Goal: Information Seeking & Learning: Find specific fact

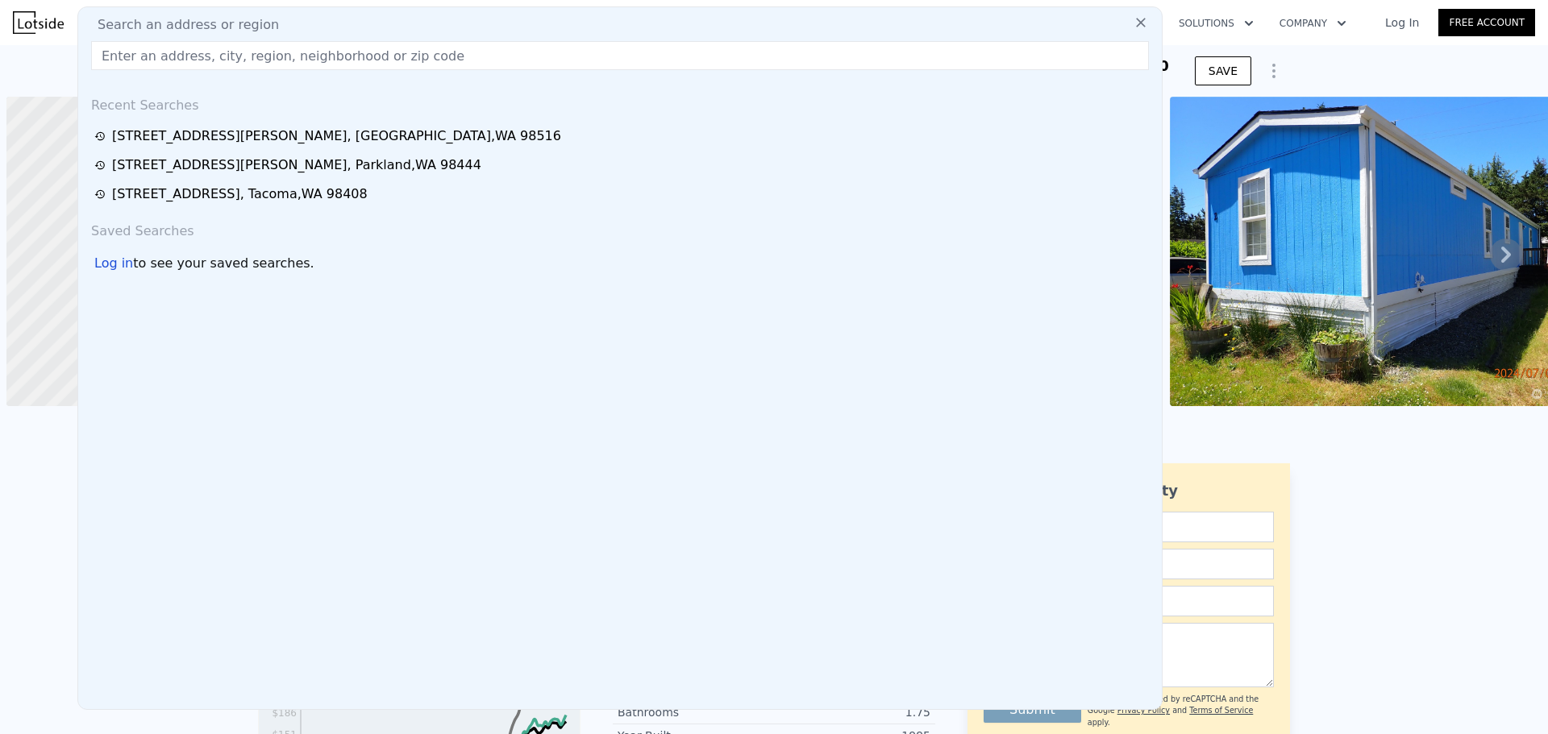
scroll to position [0, 6]
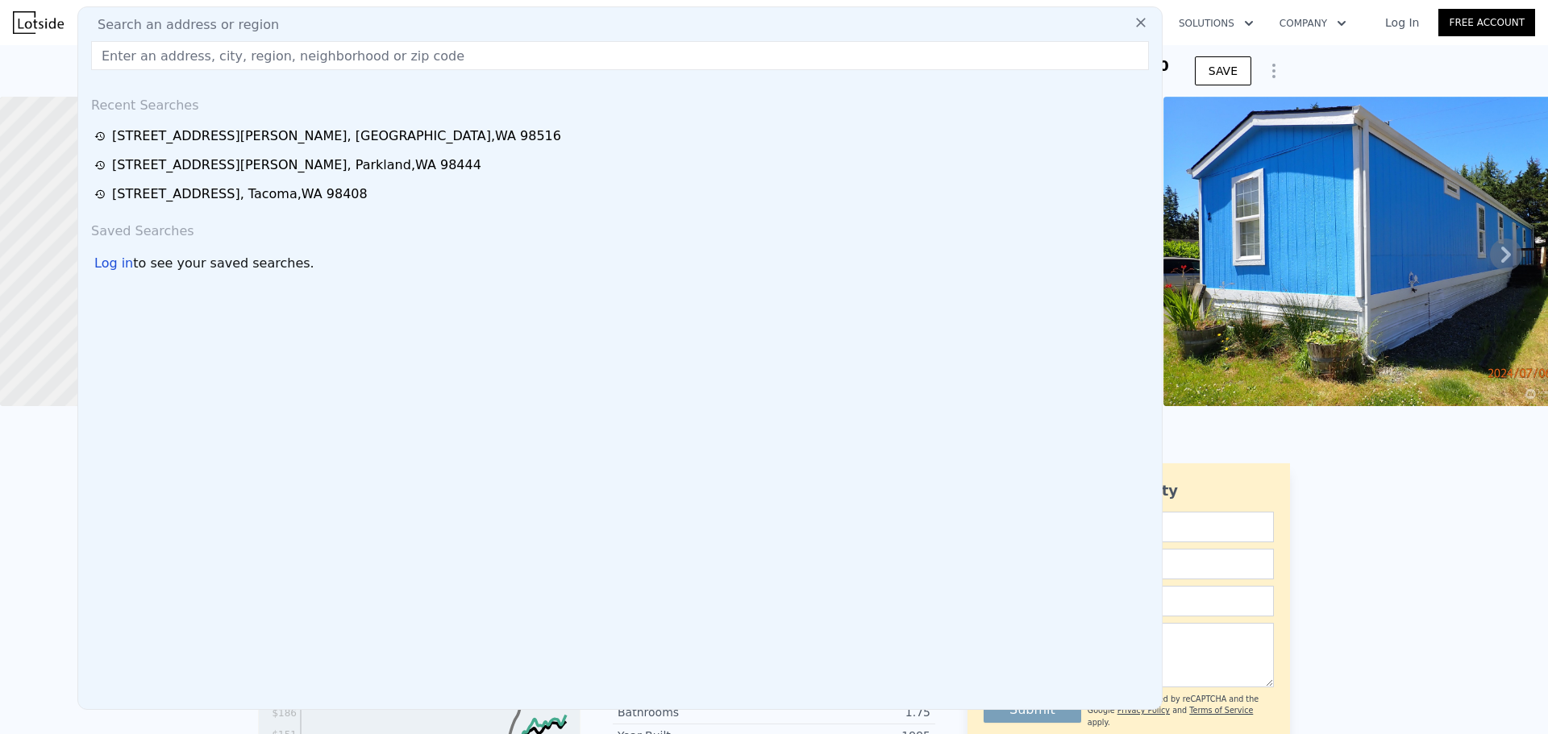
click at [384, 58] on input "text" at bounding box center [620, 55] width 1058 height 29
paste input "30320 Pioneer Hwy; Stanwood; WA; 98292"
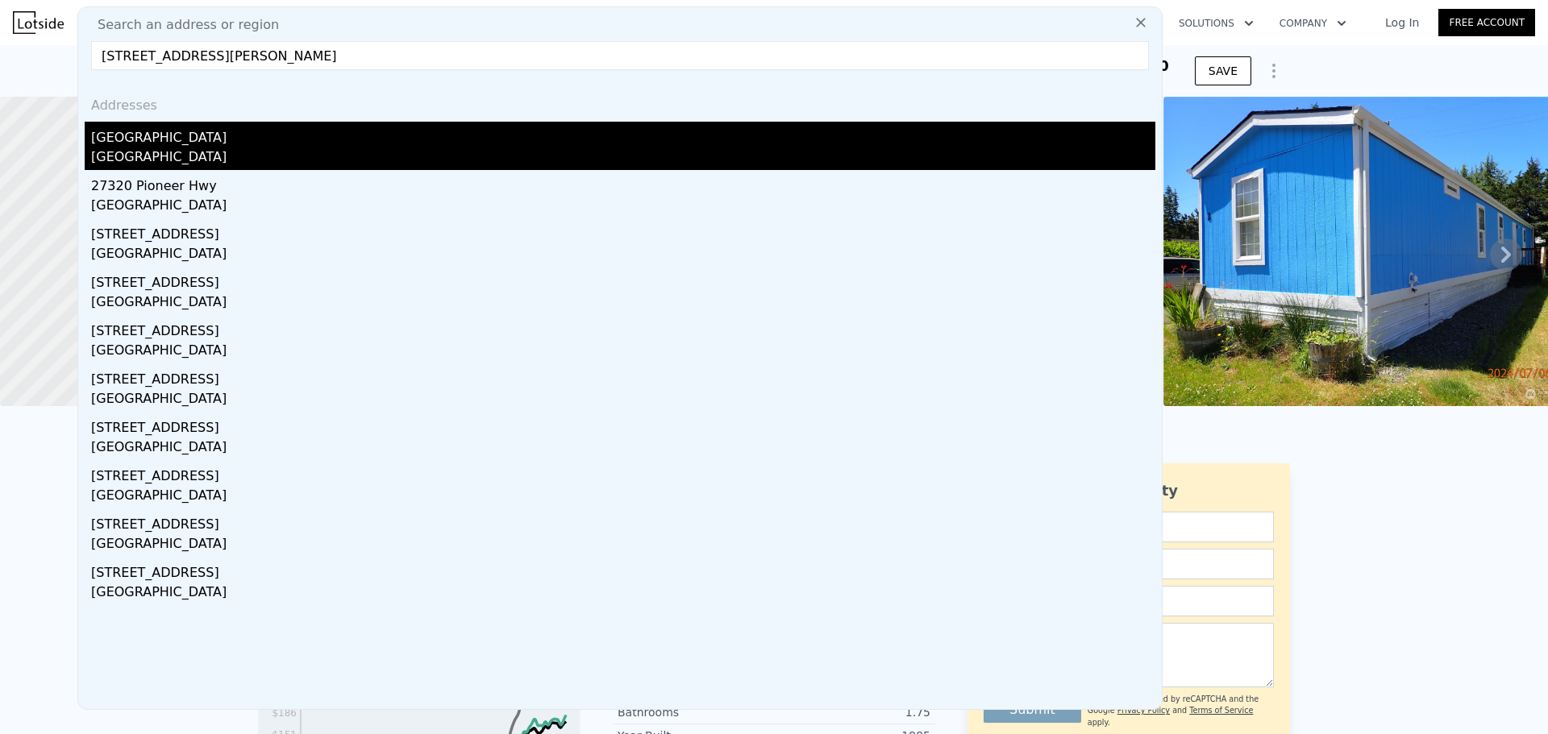
type input "30320 Pioneer Hwy; Stanwood; WA; 98292"
click at [321, 138] on div "[GEOGRAPHIC_DATA]" at bounding box center [623, 135] width 1064 height 26
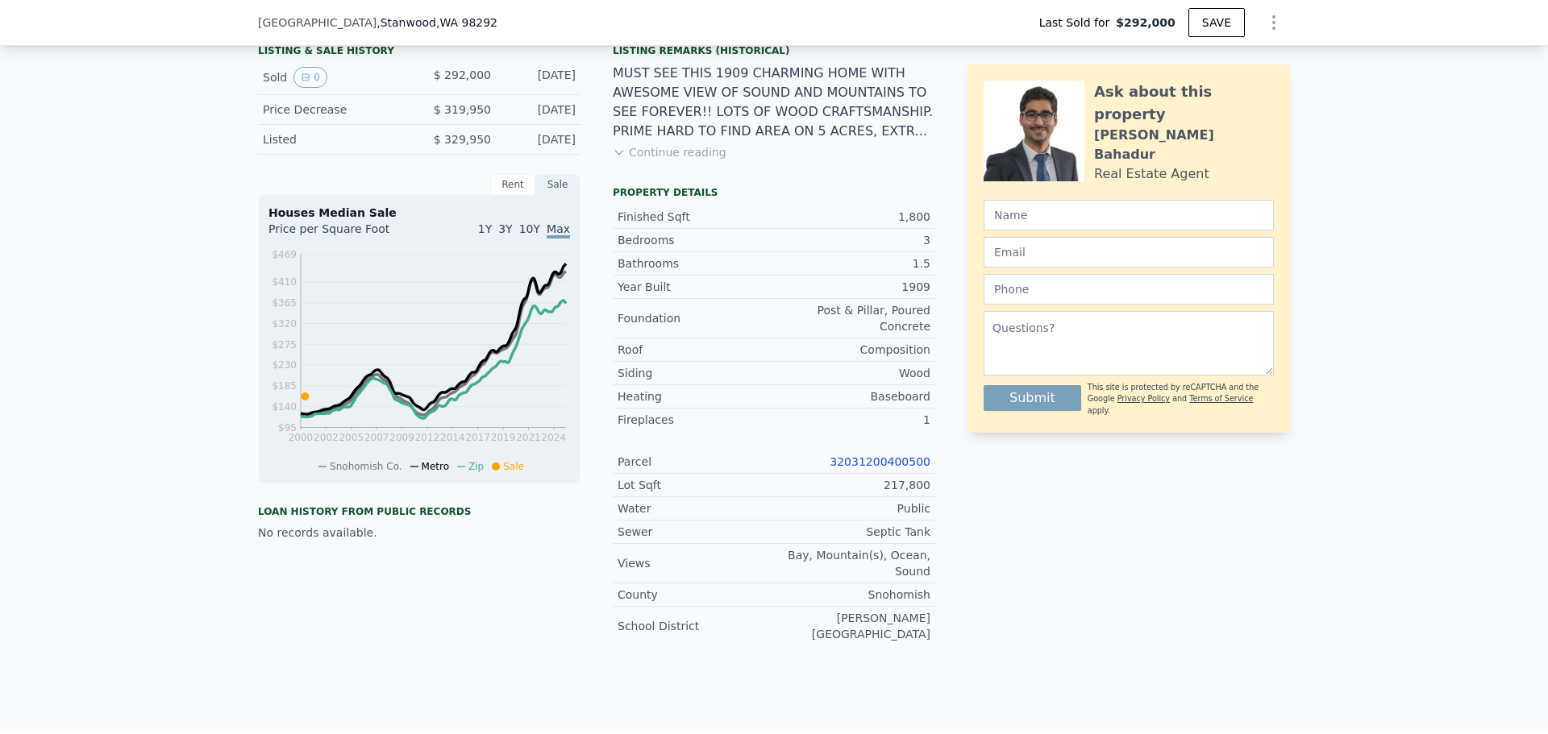
scroll to position [424, 0]
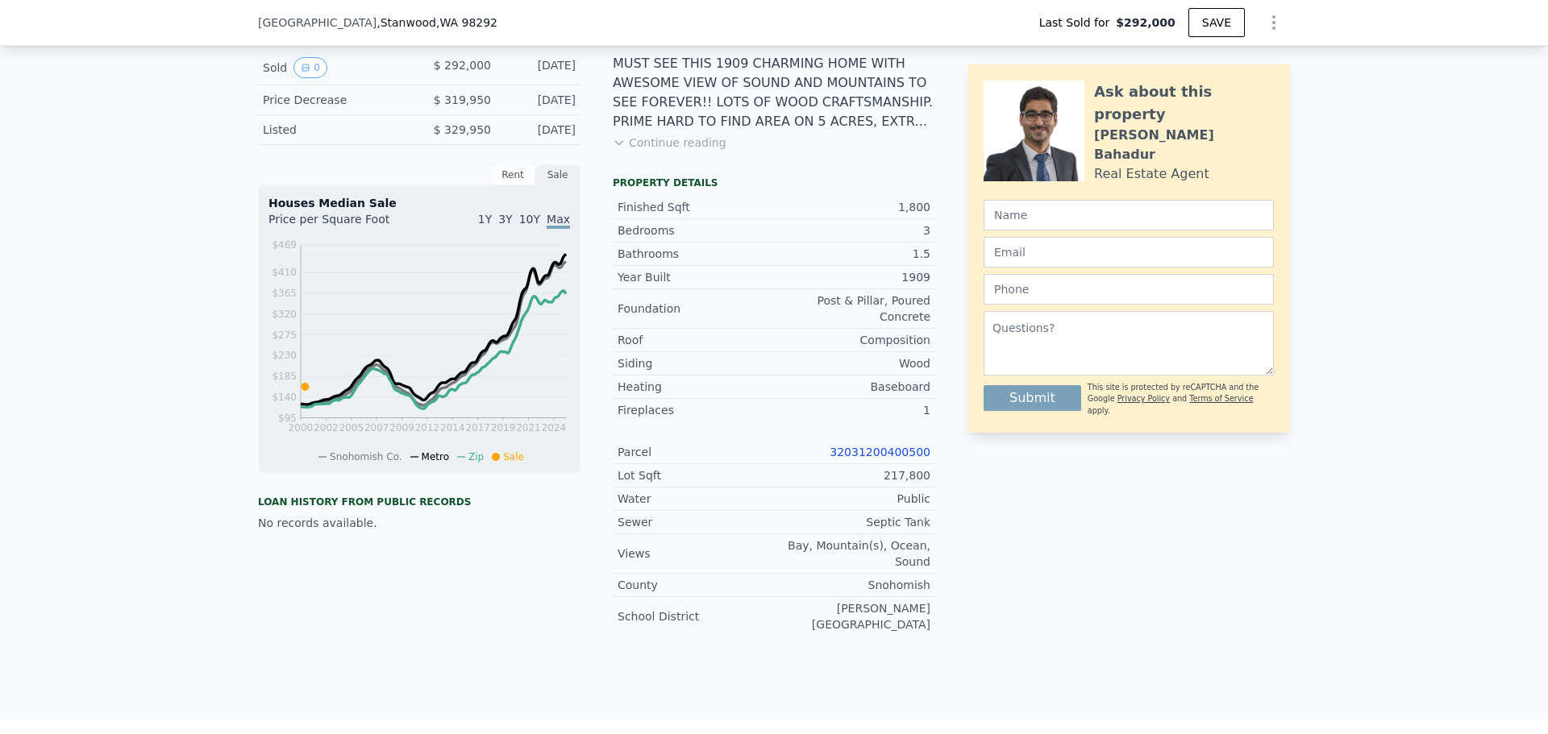
type input "$ 780,000"
type input "$ 401,669"
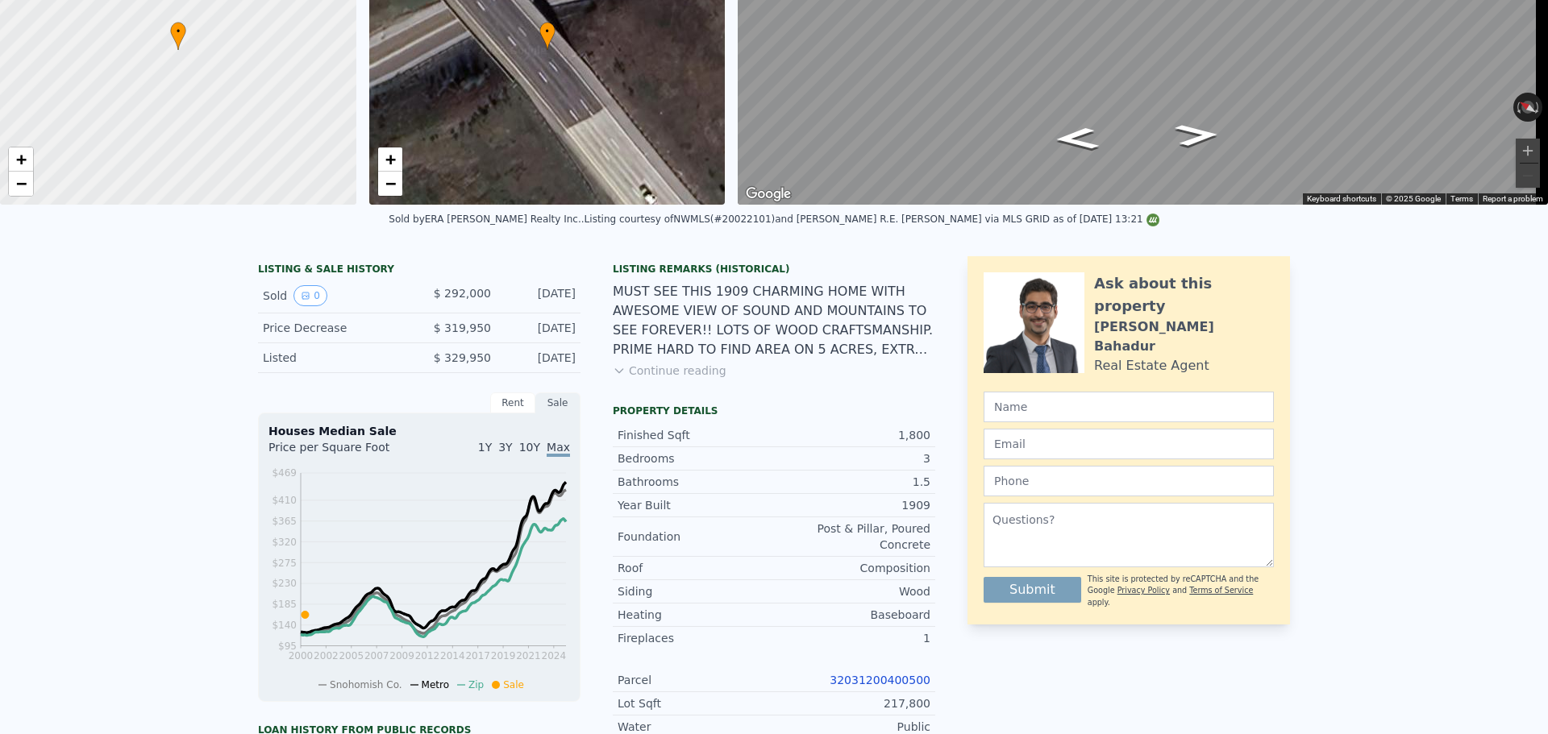
scroll to position [6, 0]
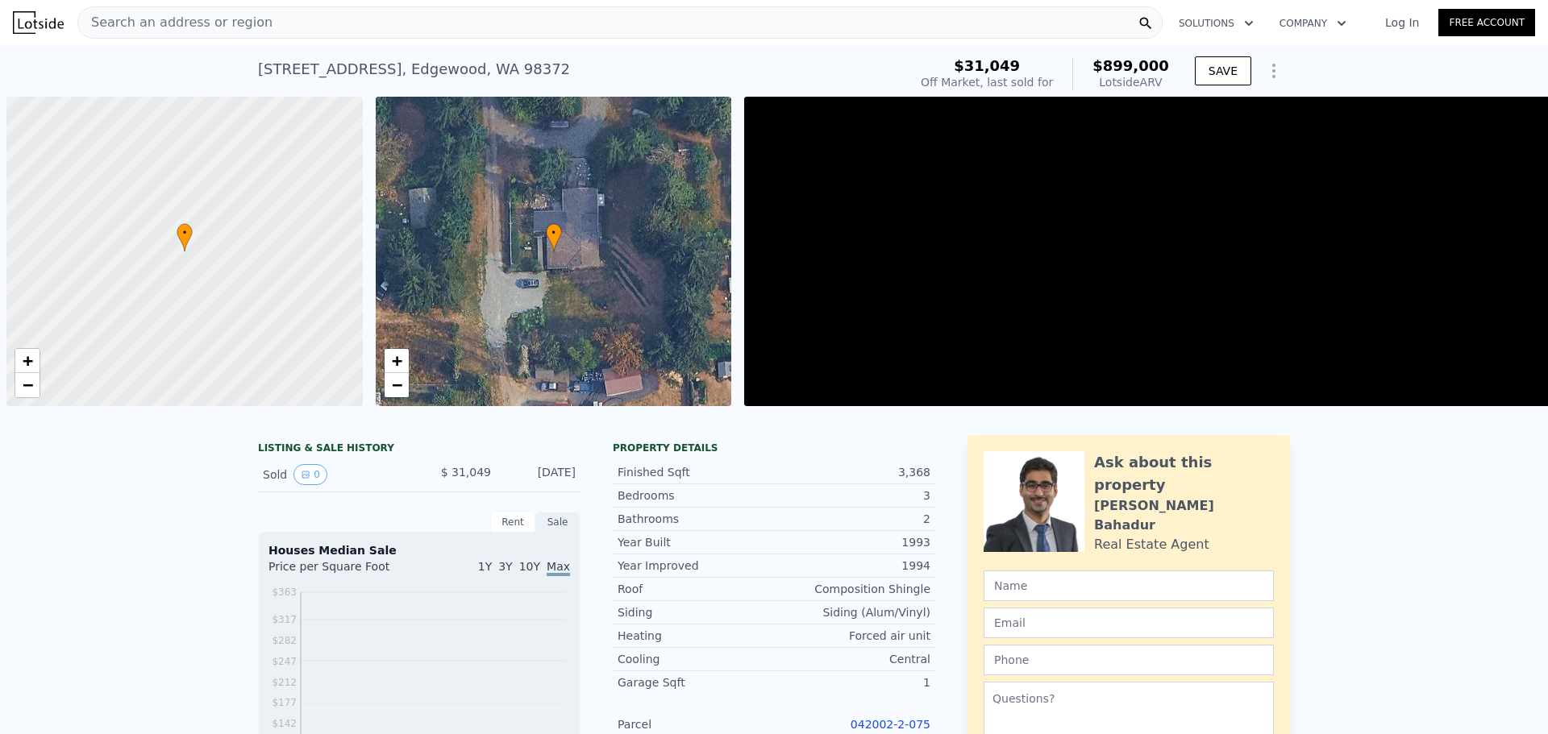
scroll to position [0, 6]
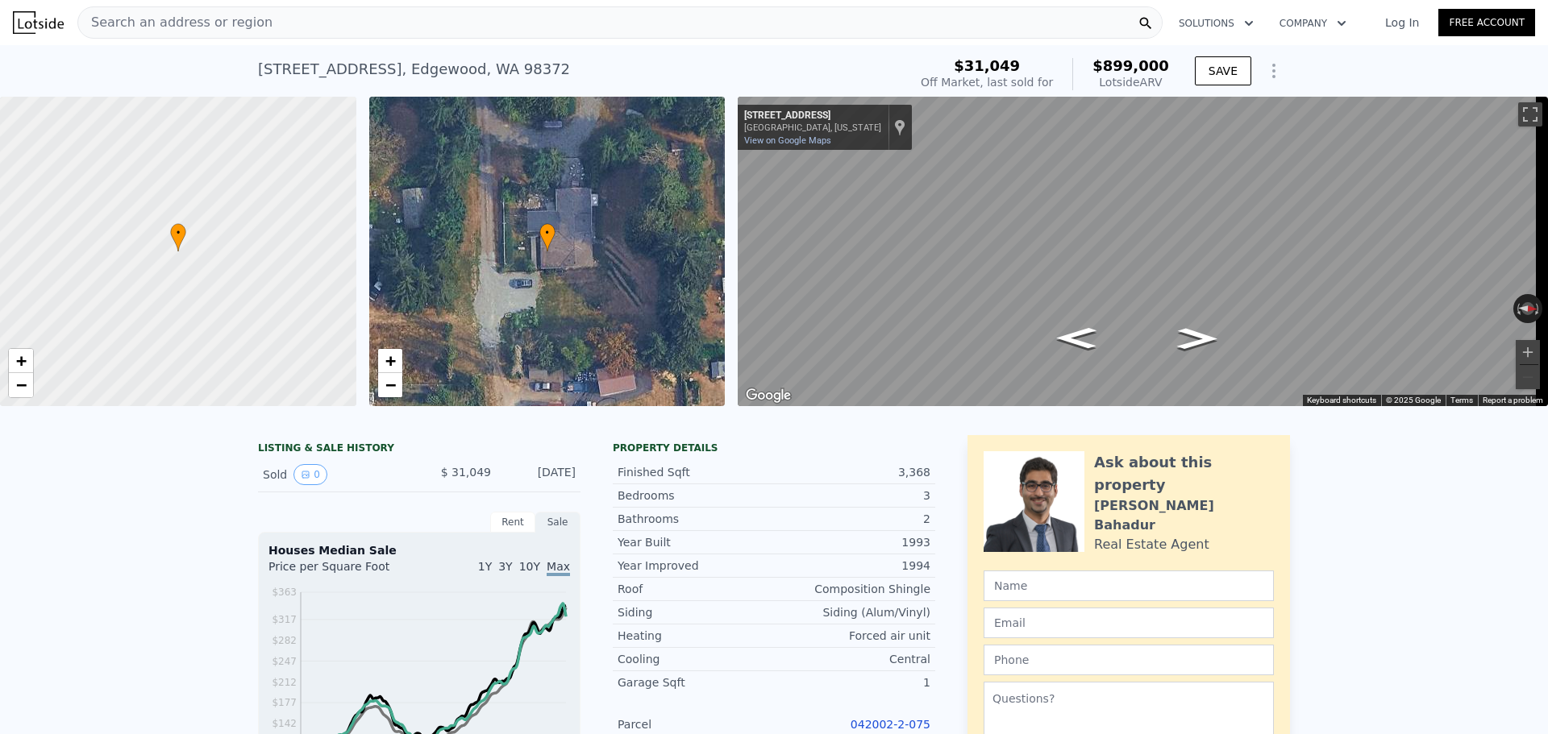
click at [294, 27] on div "Search an address or region" at bounding box center [619, 22] width 1085 height 32
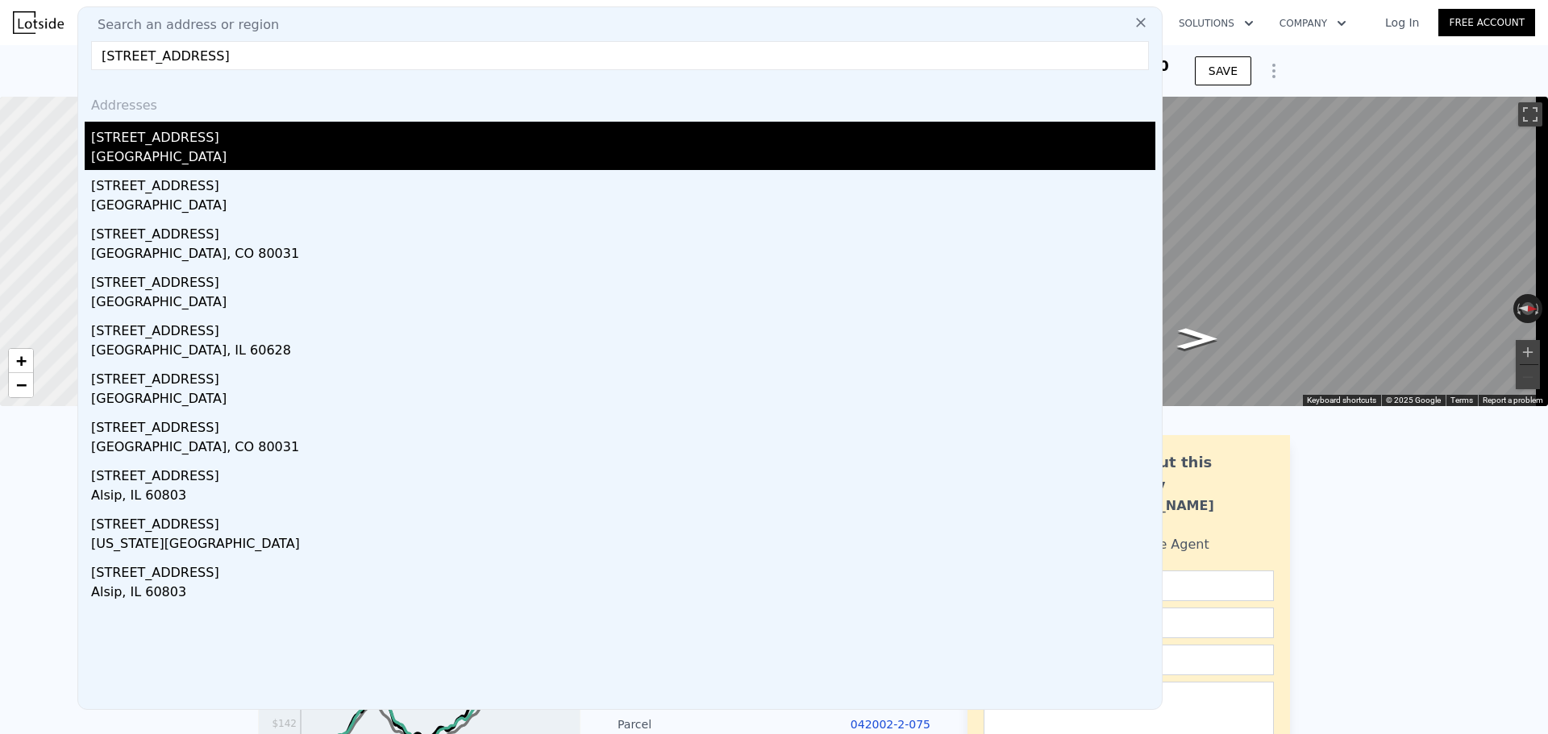
type input "[STREET_ADDRESS]"
click at [318, 147] on div "[STREET_ADDRESS]" at bounding box center [623, 135] width 1064 height 26
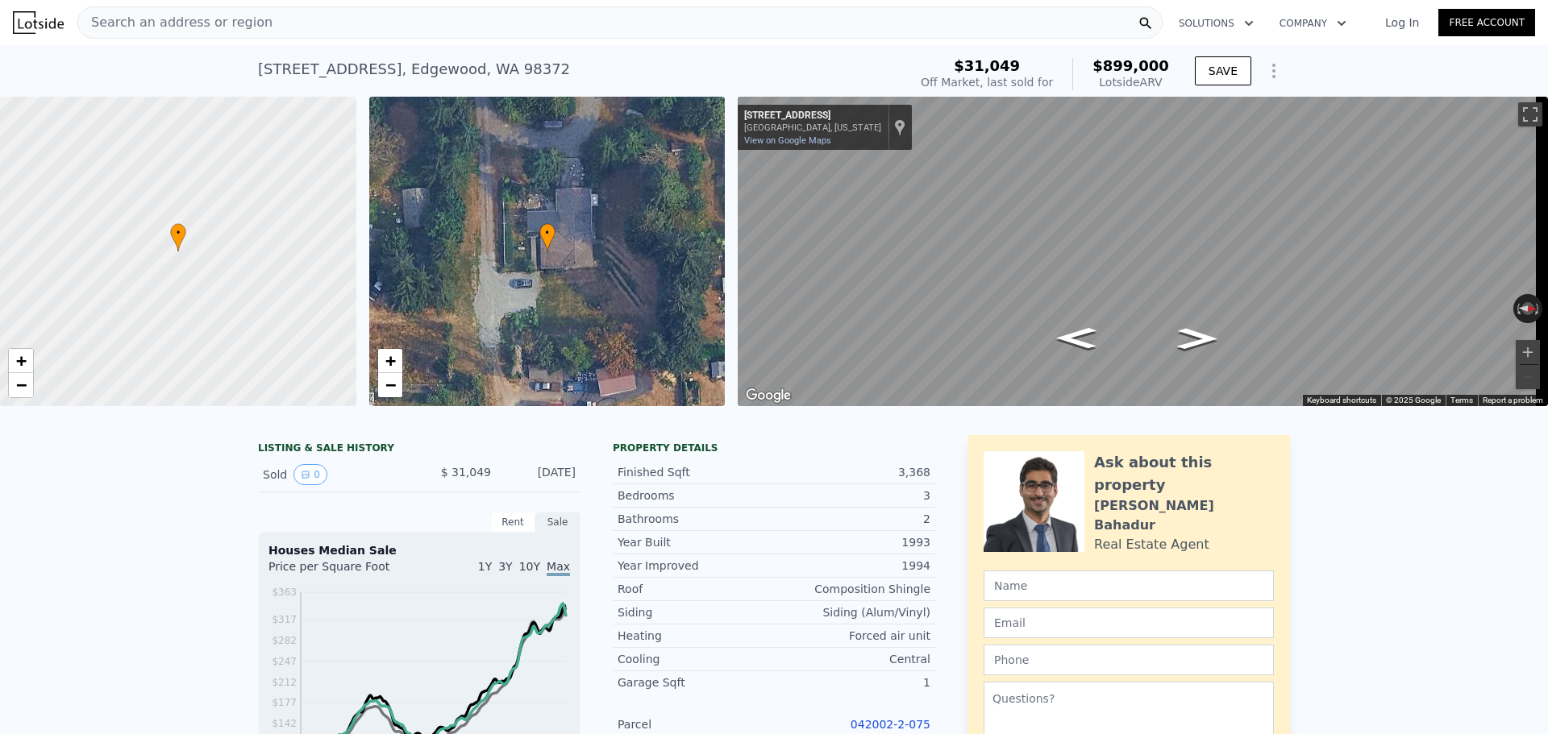
click at [390, 26] on div "Search an address or region" at bounding box center [619, 22] width 1085 height 32
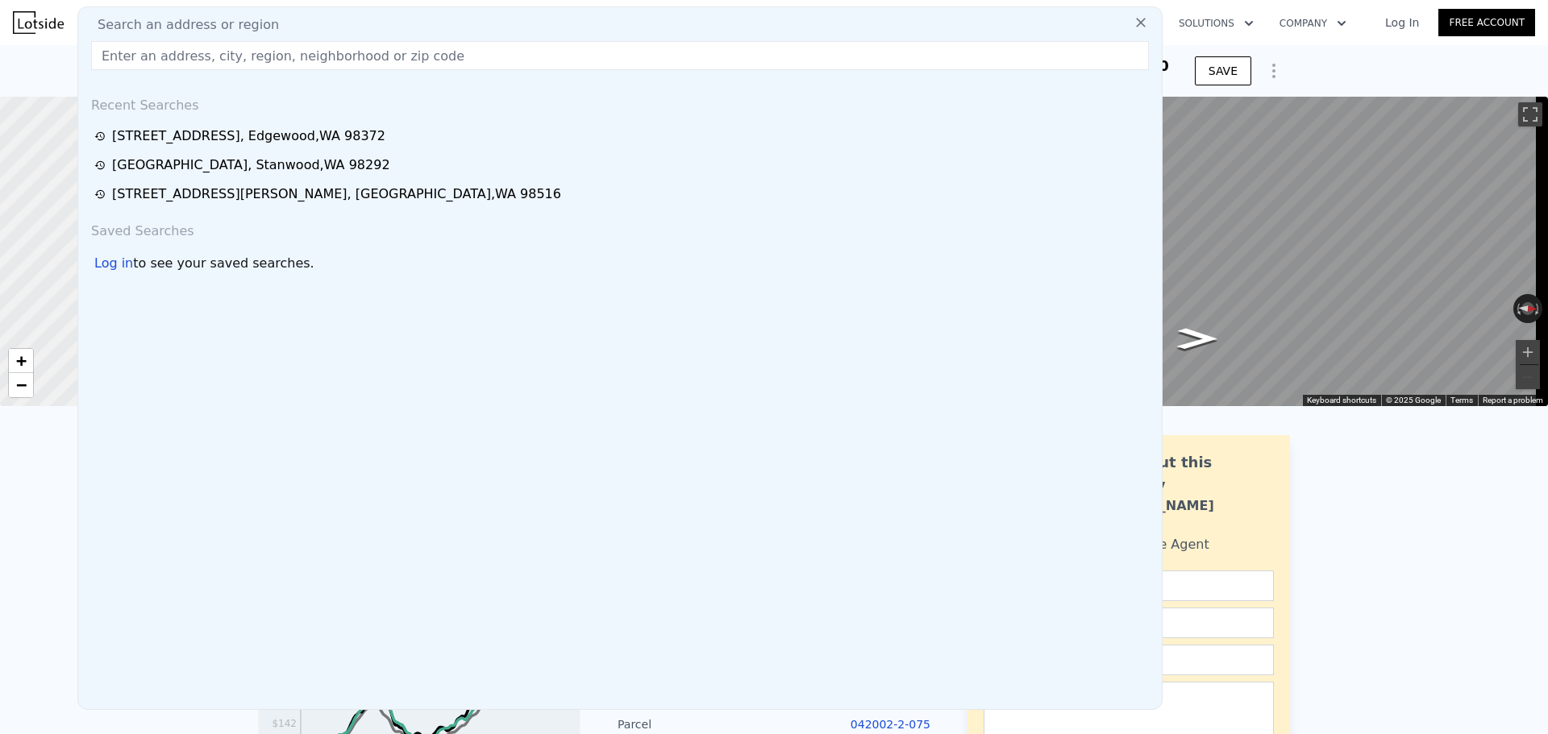
click at [401, 58] on input "text" at bounding box center [620, 55] width 1058 height 29
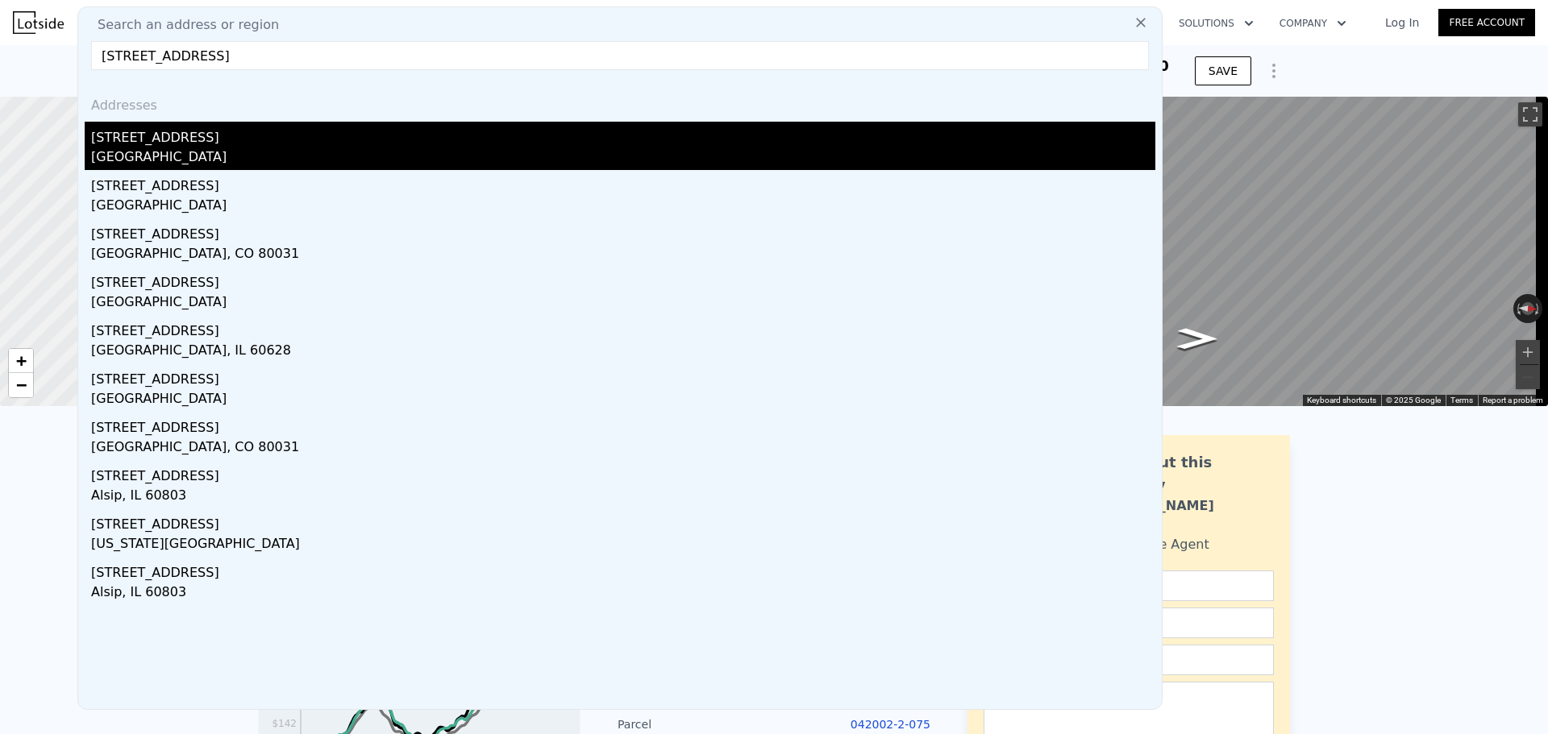
type input "[STREET_ADDRESS]"
click at [396, 148] on div "Edgewood, WA 98372" at bounding box center [623, 159] width 1064 height 23
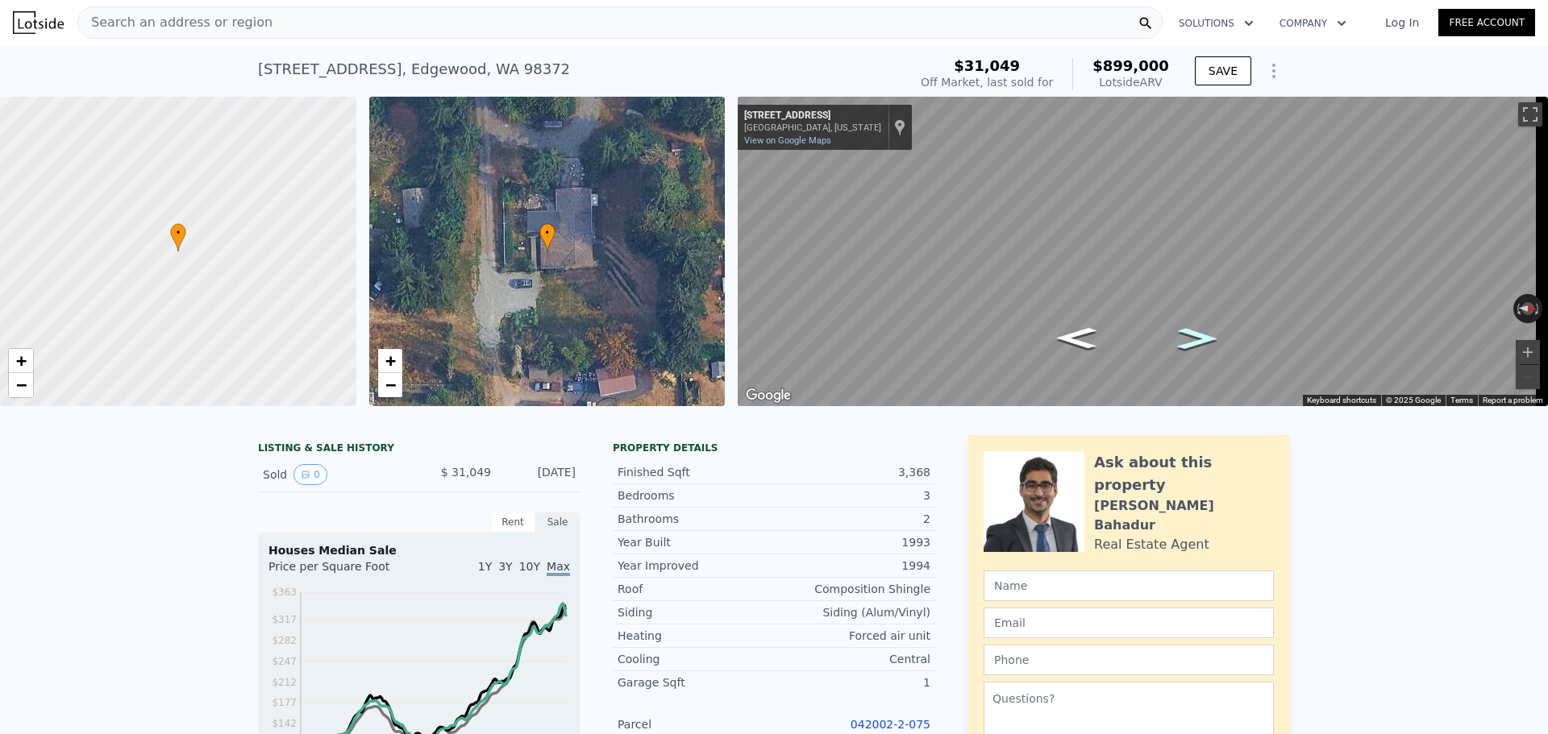
click at [1188, 337] on icon "Go North, 119th Ave E" at bounding box center [1197, 338] width 74 height 31
click at [1086, 331] on icon "Go South, 119th Ave E" at bounding box center [1076, 337] width 74 height 31
drag, startPoint x: 522, startPoint y: 77, endPoint x: 253, endPoint y: 77, distance: 268.4
click at [258, 77] on div "415 118th Ave E , Edgewood , WA 98372 Sold Jun 1997 for $31,049 (~ARV $899k )" at bounding box center [579, 74] width 643 height 45
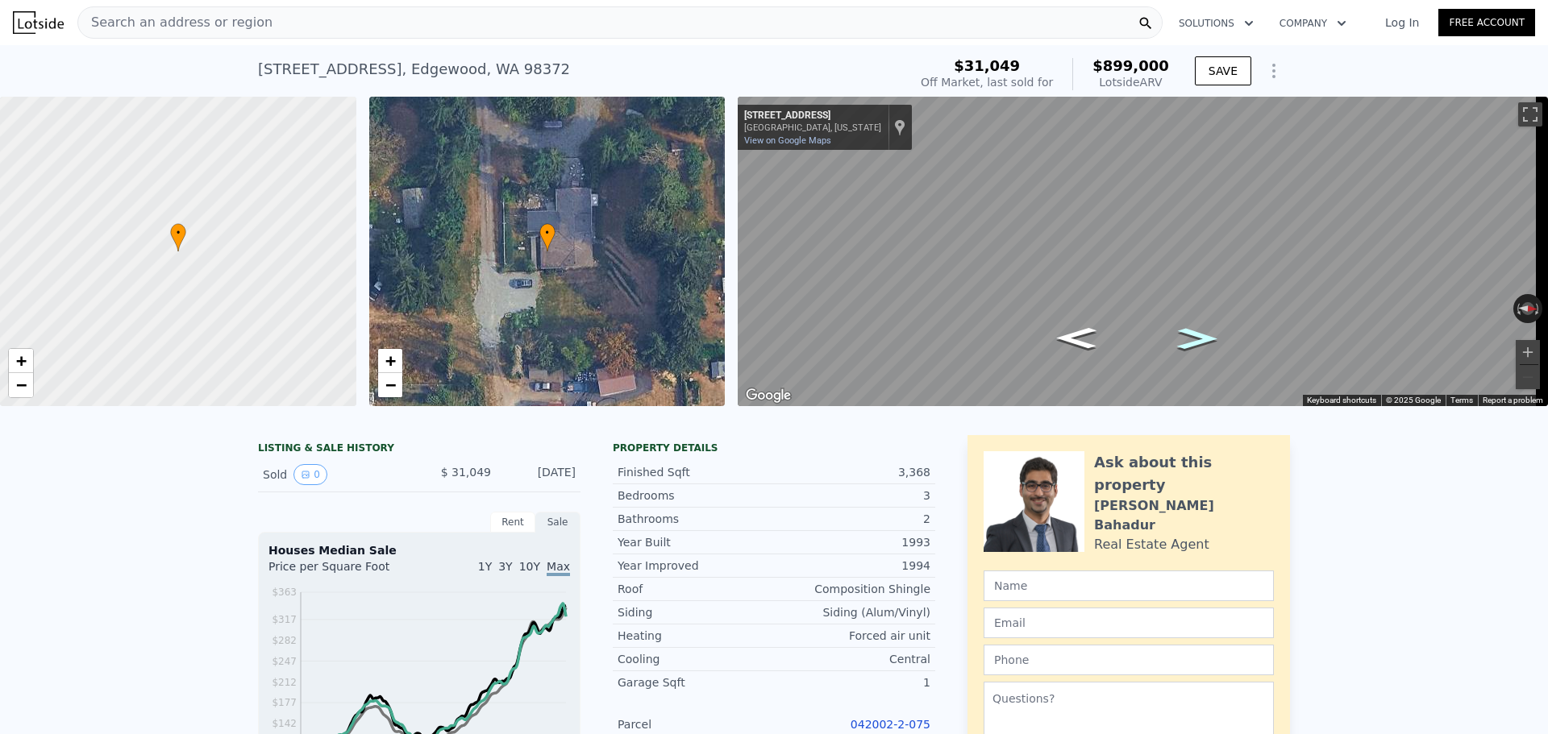
click at [1179, 335] on icon "Go North, 119th Ave E" at bounding box center [1197, 338] width 74 height 31
click at [1097, 313] on icon "Go South, 119th Ave E" at bounding box center [1083, 314] width 109 height 40
click at [1199, 296] on icon "Go North, 119th Ave E" at bounding box center [1196, 294] width 81 height 39
click at [1191, 289] on icon "Go North, 119th Ave E" at bounding box center [1196, 294] width 81 height 39
drag, startPoint x: 580, startPoint y: 78, endPoint x: 151, endPoint y: 57, distance: 429.3
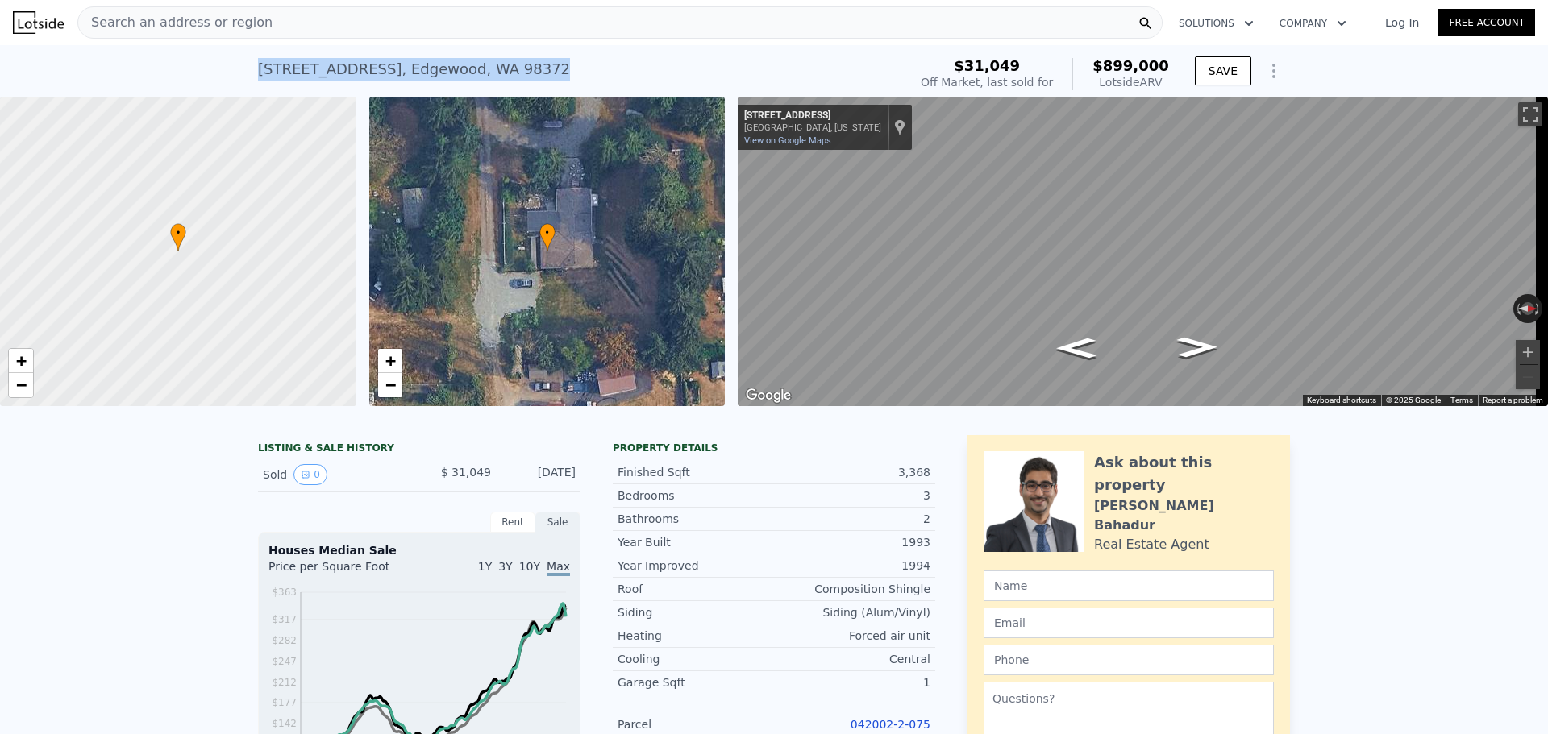
click at [151, 57] on div "415 118th Ave E , Edgewood , WA 98372 Sold Jun 1997 for $31,049 (~ARV $899k ) $…" at bounding box center [774, 71] width 1548 height 52
copy div "415 118th Ave E , Edgewood , WA 98372"
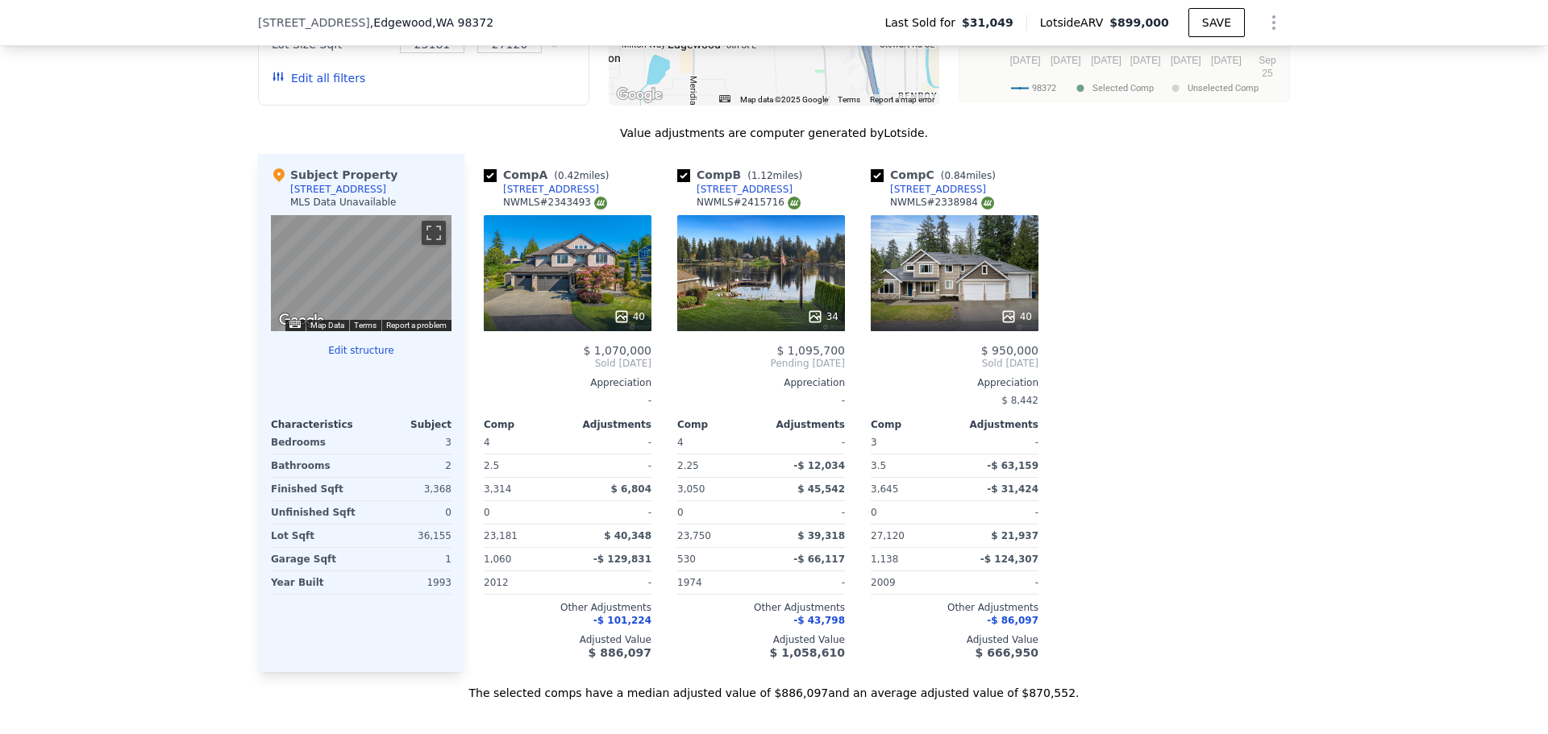
scroll to position [1606, 0]
drag, startPoint x: 1005, startPoint y: 289, endPoint x: 1076, endPoint y: 276, distance: 72.1
click at [1062, 282] on div "Comp A ( 0.42 miles) 507 111th Ave E NWMLS # 2343493 40 $ 1,070,000 Sold Jul 20…" at bounding box center [876, 414] width 825 height 518
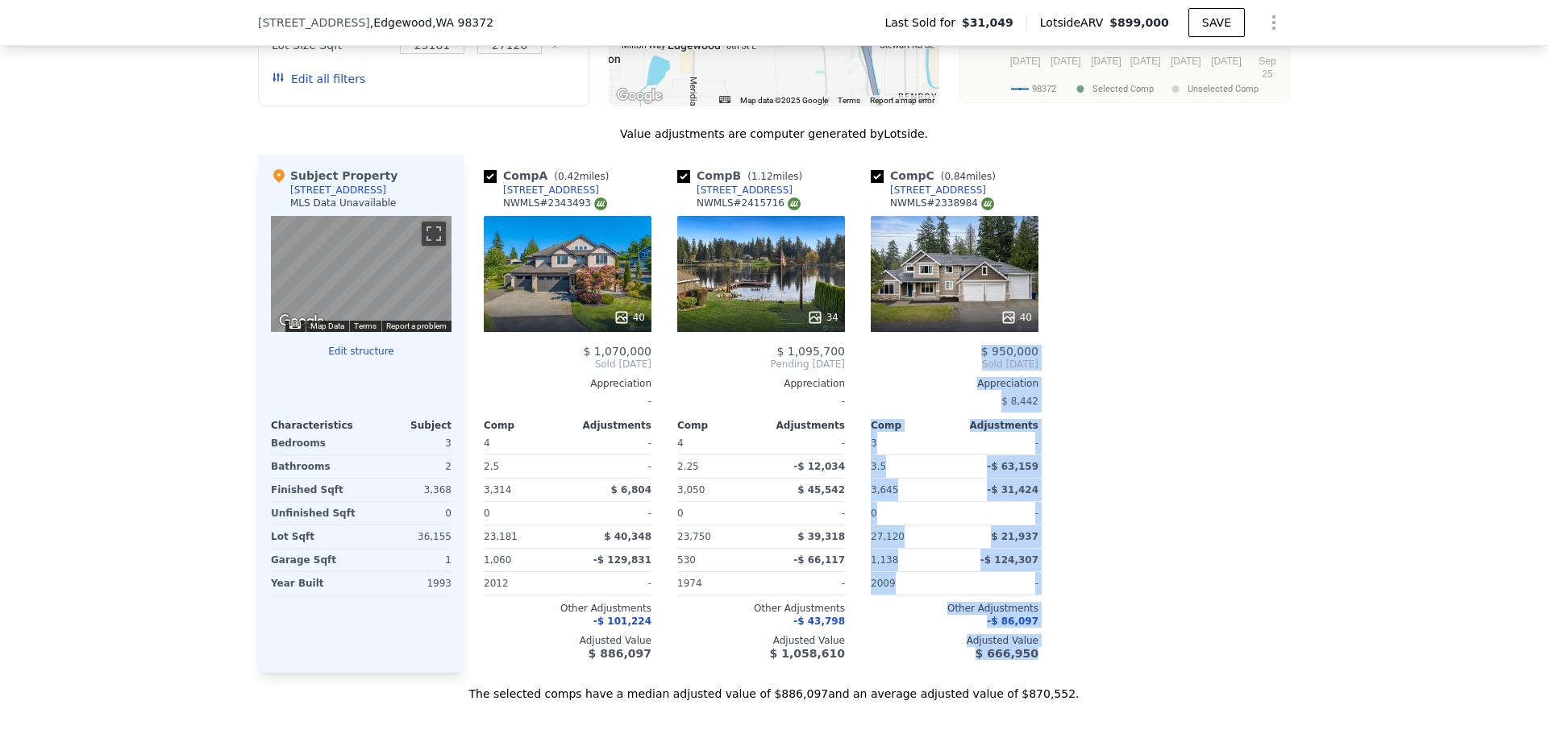
click at [1091, 276] on div "Comp A ( 0.42 miles) 507 111th Ave E NWMLS # 2343493 40 $ 1,070,000 Sold Jul 20…" at bounding box center [876, 414] width 825 height 518
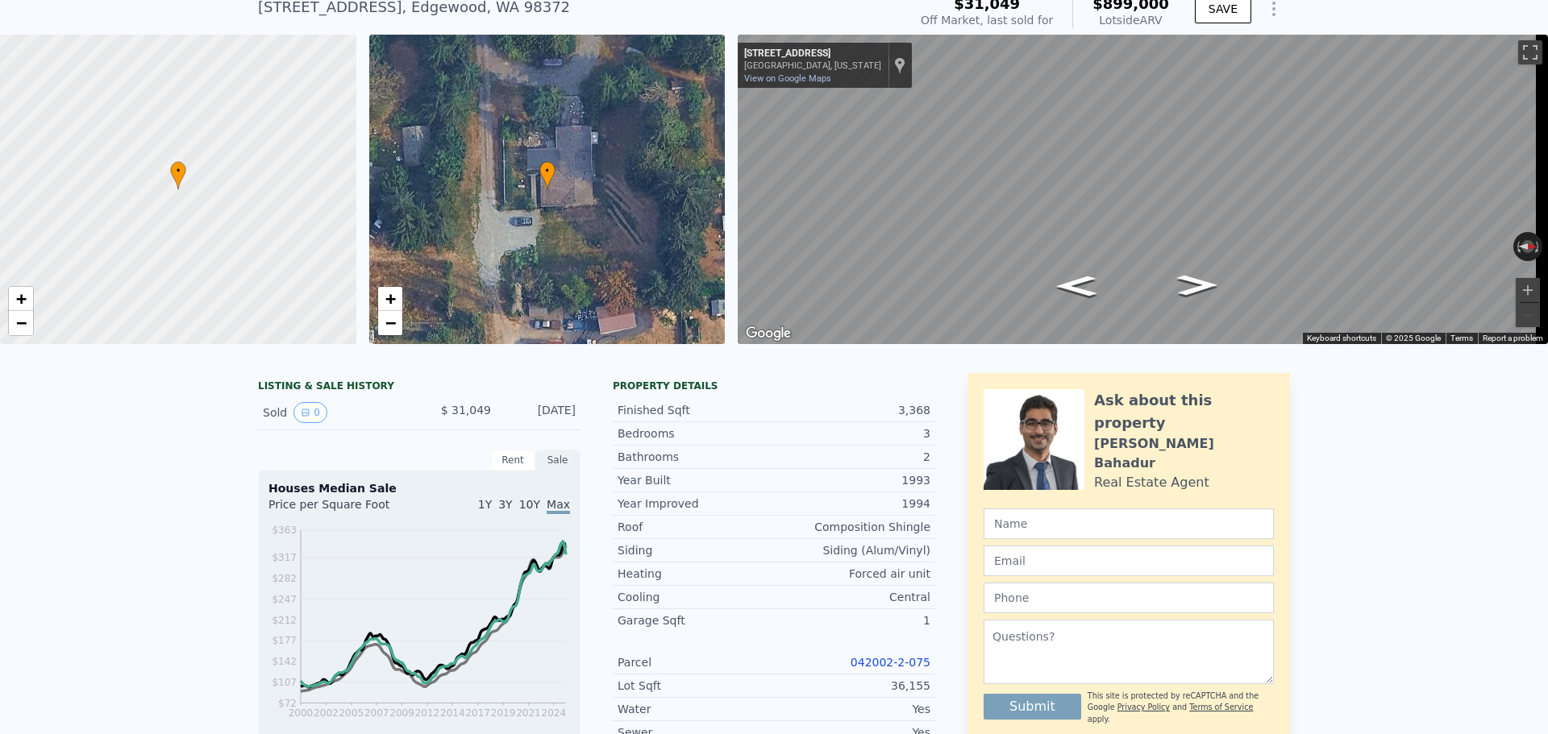
scroll to position [6, 0]
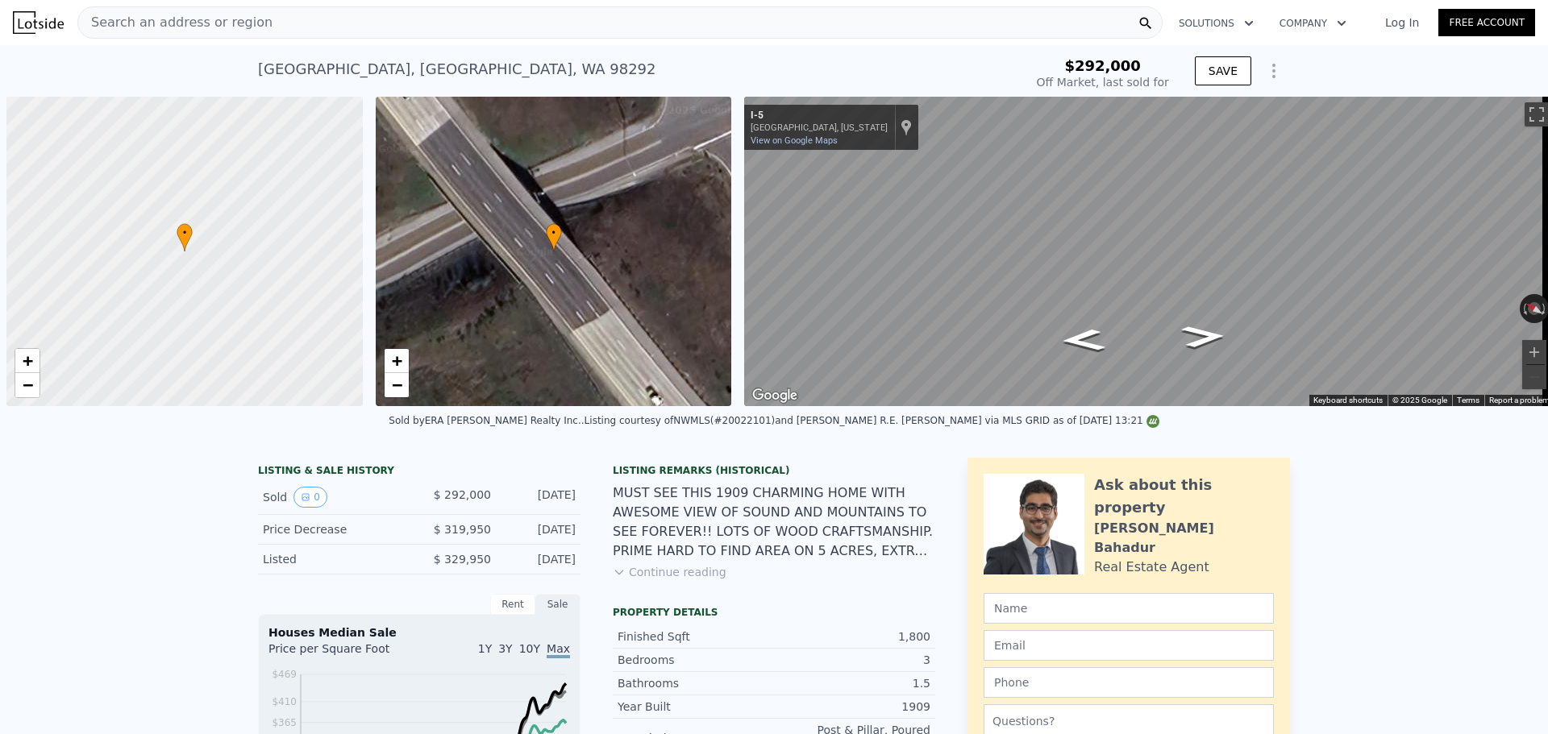
scroll to position [0, 6]
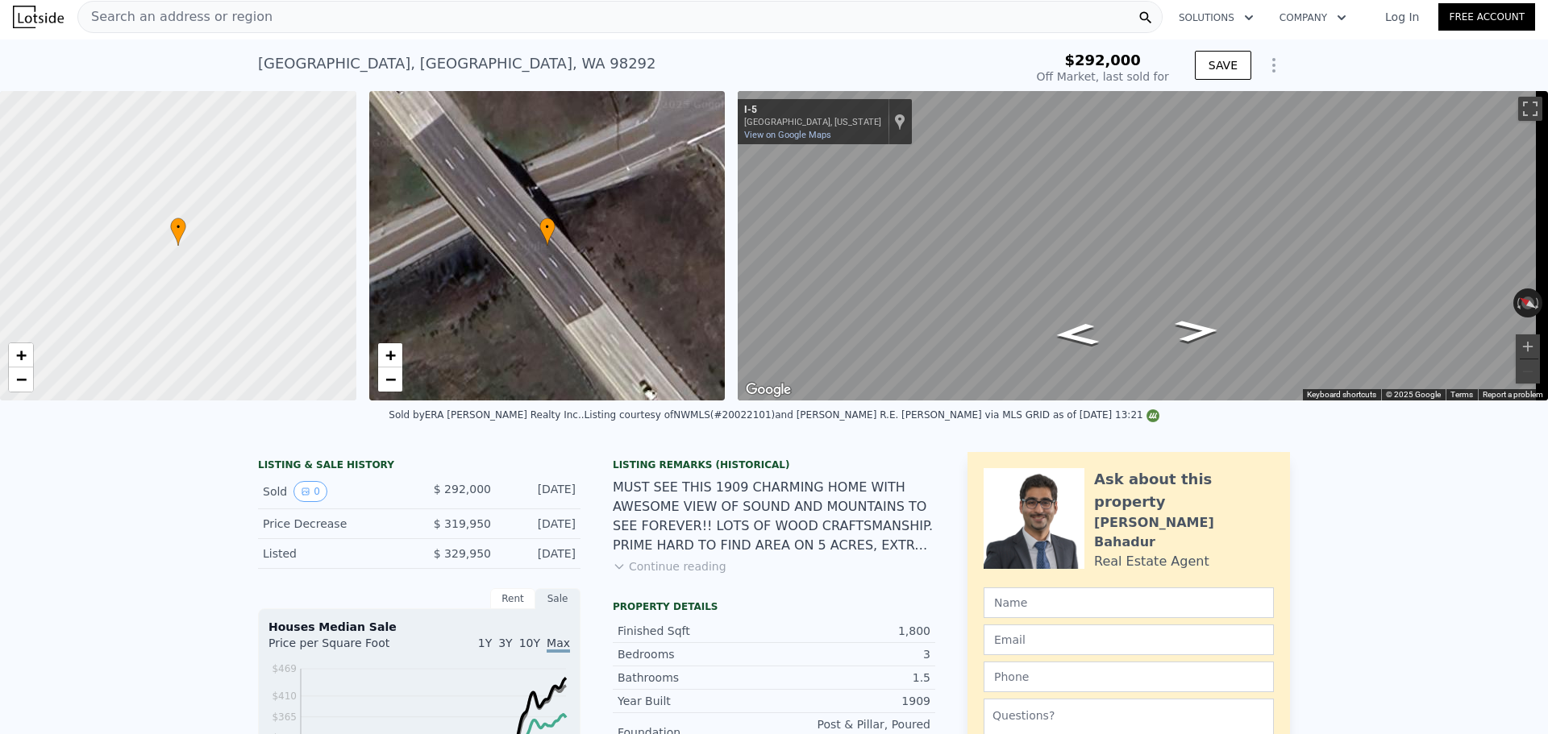
click at [594, 26] on div "Search an address or region" at bounding box center [619, 17] width 1085 height 32
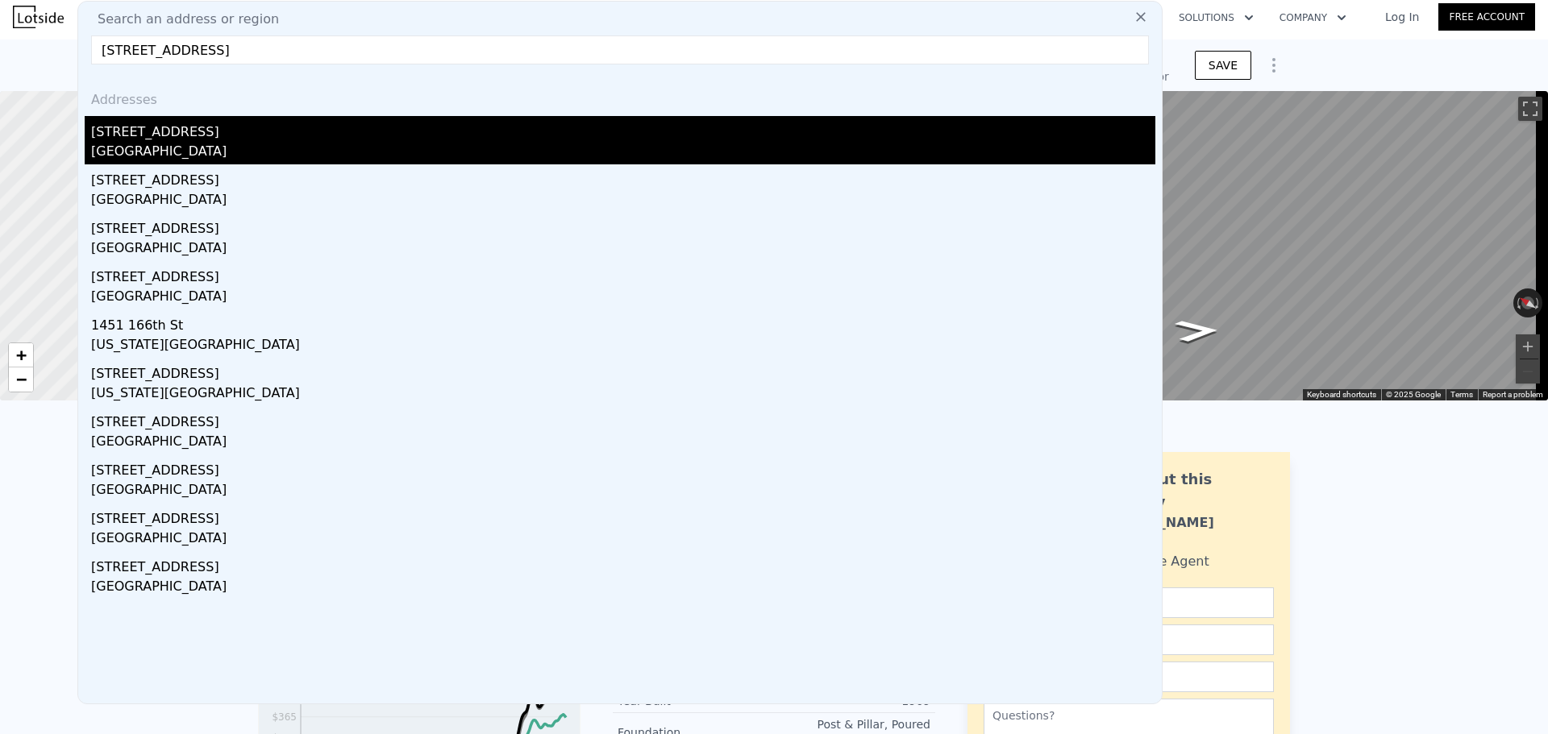
type input "[STREET_ADDRESS]"
click at [495, 124] on div "[STREET_ADDRESS]" at bounding box center [623, 129] width 1064 height 26
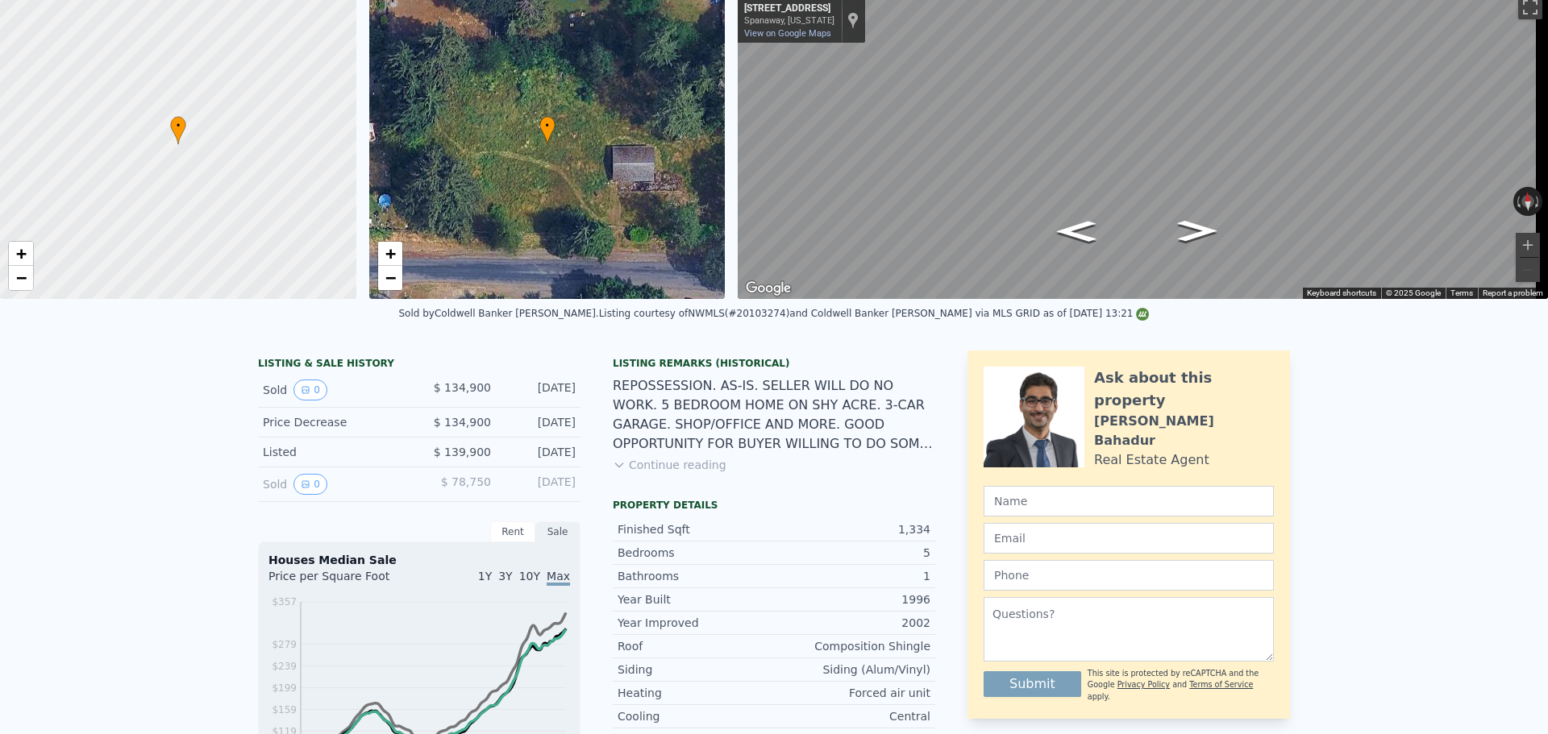
scroll to position [6, 0]
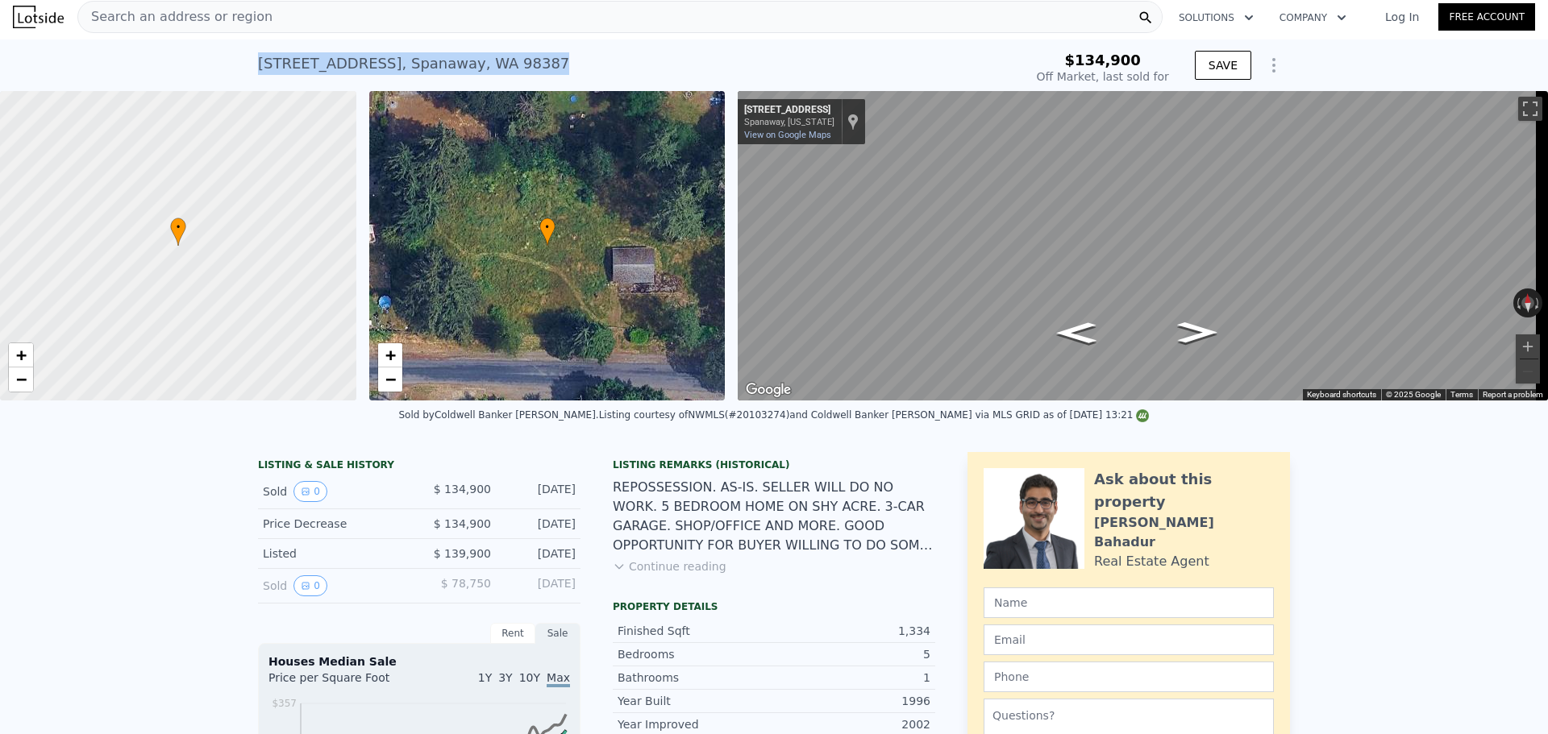
drag, startPoint x: 650, startPoint y: 72, endPoint x: 100, endPoint y: 65, distance: 550.6
click at [100, 65] on div "[STREET_ADDRESS] Sold [DATE] for $134,900 $134,900 Off Market, last sold for SA…" at bounding box center [774, 65] width 1548 height 52
copy div "[STREET_ADDRESS]"
